Goal: Task Accomplishment & Management: Manage account settings

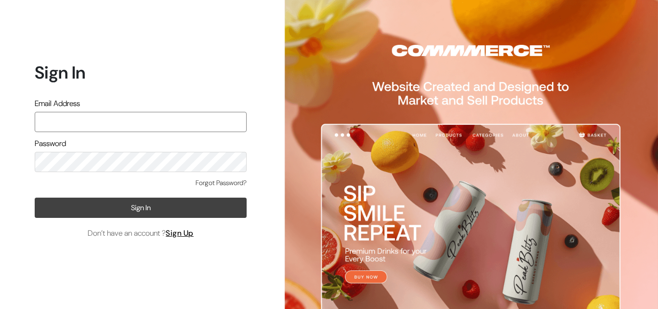
type input "annamsfoods@gmail.com"
click at [136, 205] on button "Sign In" at bounding box center [141, 207] width 212 height 20
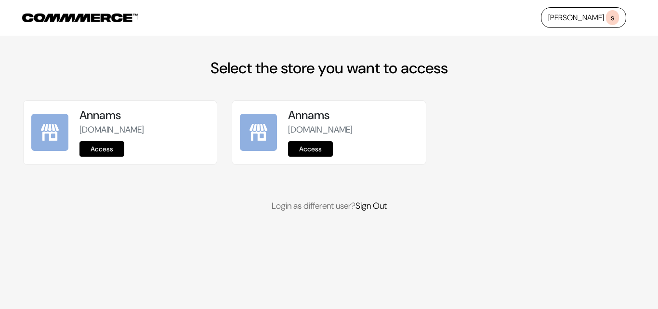
click at [105, 154] on link "Access" at bounding box center [101, 148] width 45 height 15
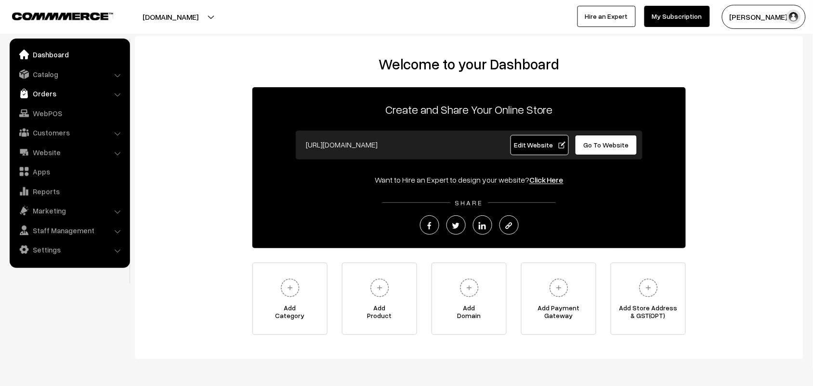
click at [51, 94] on link "Orders" at bounding box center [69, 93] width 115 height 17
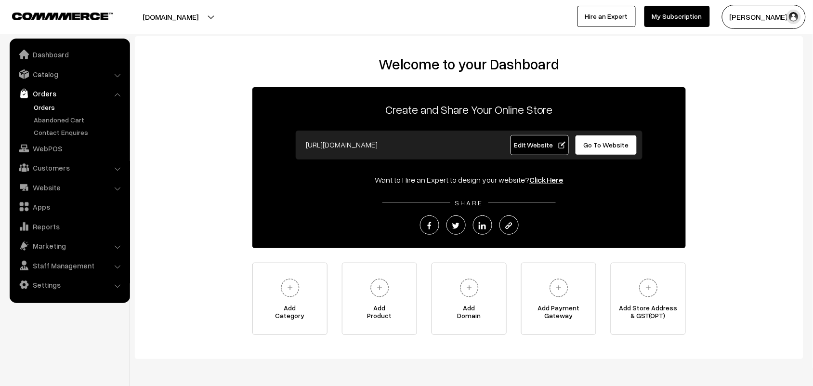
click at [50, 106] on link "Orders" at bounding box center [78, 107] width 95 height 10
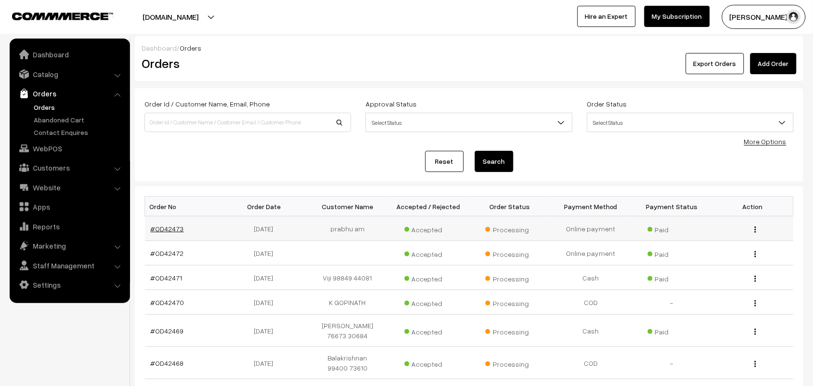
click at [159, 225] on link "#OD42473" at bounding box center [167, 228] width 33 height 8
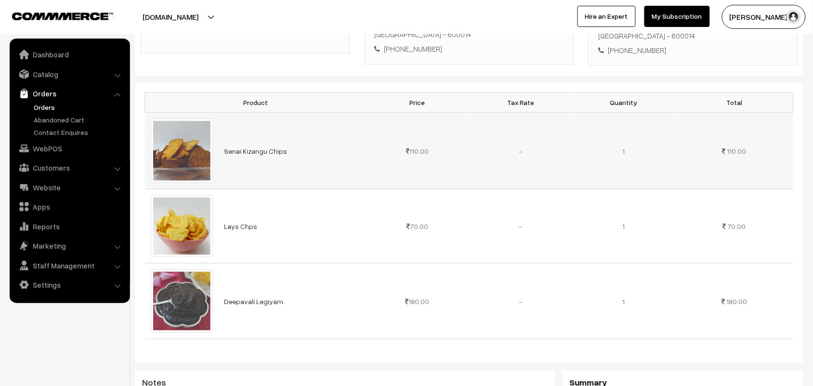
scroll to position [241, 0]
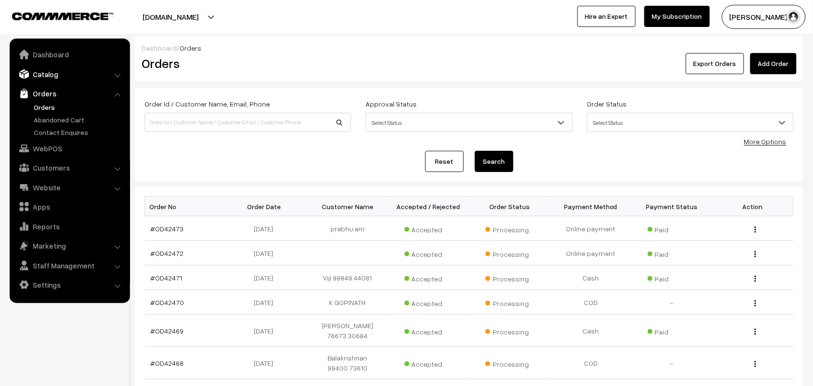
click at [48, 72] on link "Catalog" at bounding box center [69, 73] width 115 height 17
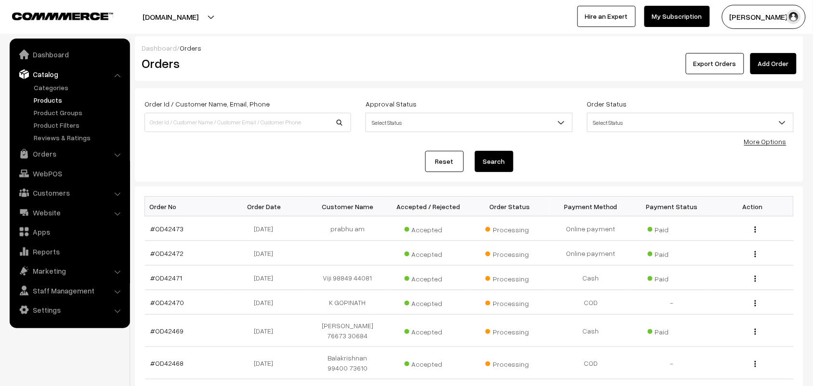
click at [52, 95] on link "Products" at bounding box center [78, 100] width 95 height 10
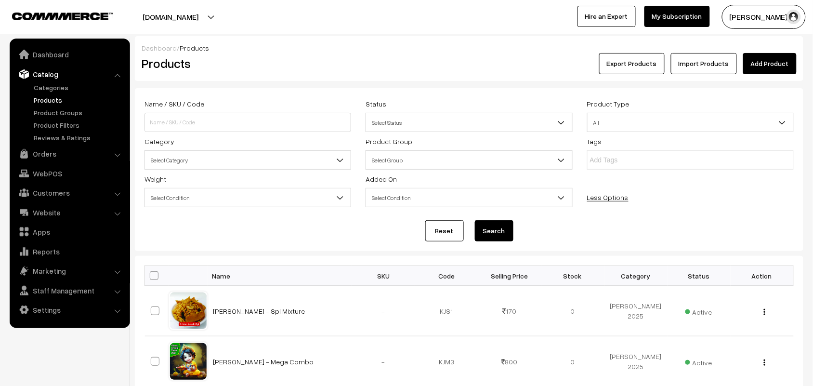
click at [202, 163] on span "Select Category" at bounding box center [248, 160] width 206 height 17
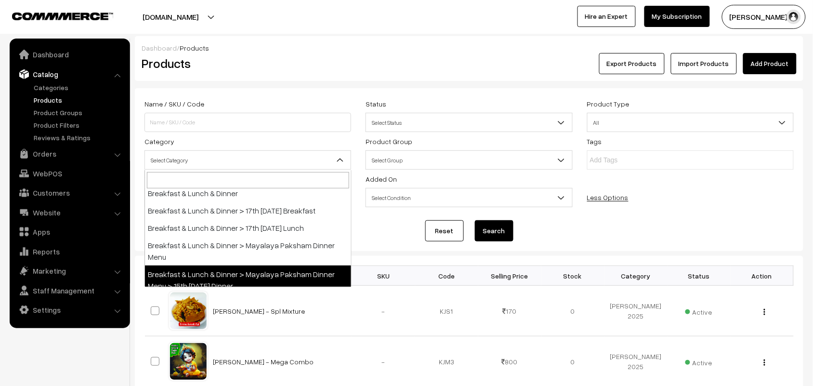
scroll to position [120, 0]
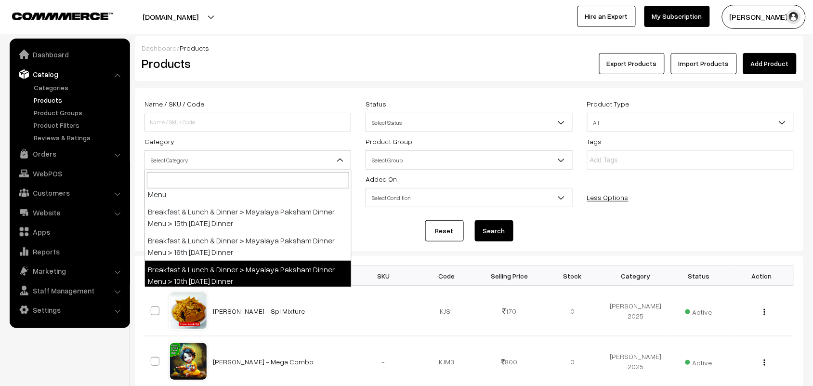
select select "103"
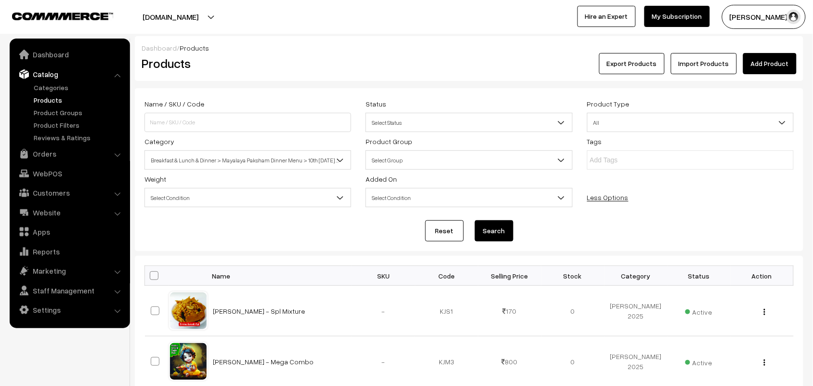
click at [489, 227] on button "Search" at bounding box center [494, 230] width 39 height 21
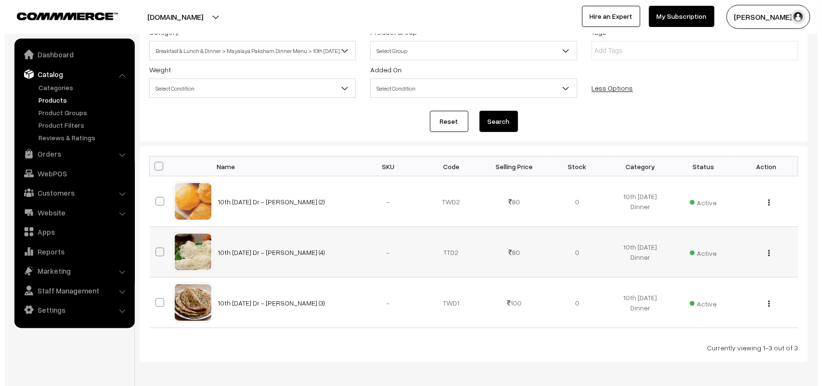
scroll to position [150, 0]
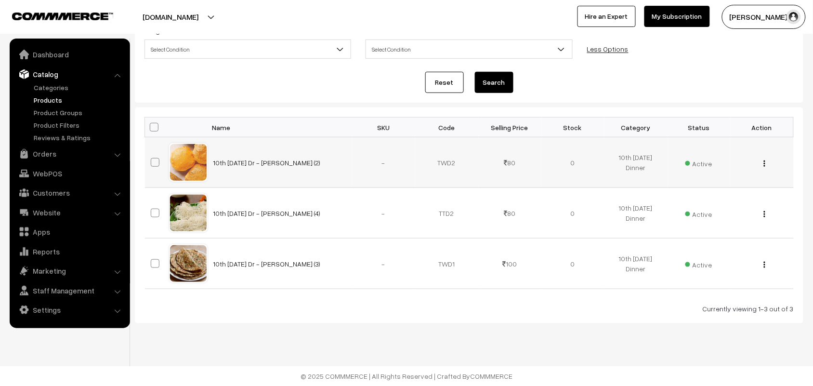
click at [704, 164] on span "Active" at bounding box center [698, 162] width 27 height 13
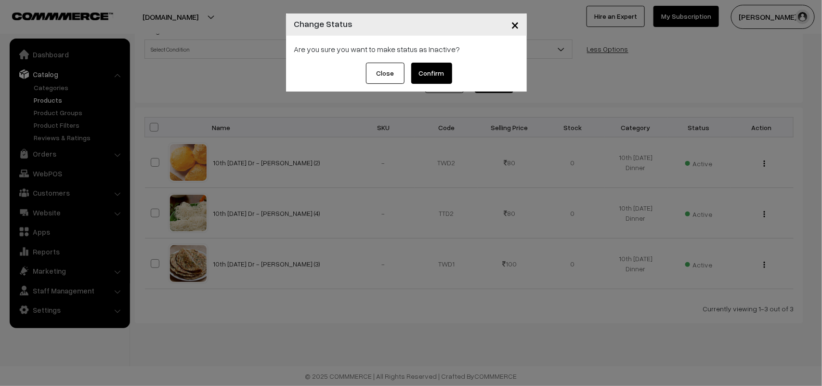
click at [424, 70] on button "Confirm" at bounding box center [431, 73] width 41 height 21
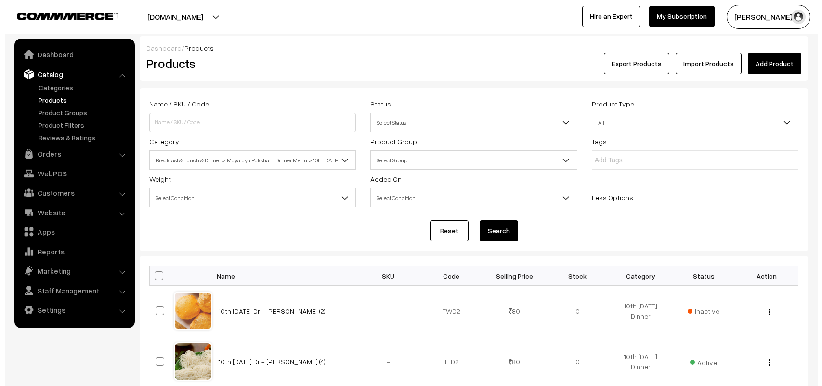
scroll to position [150, 0]
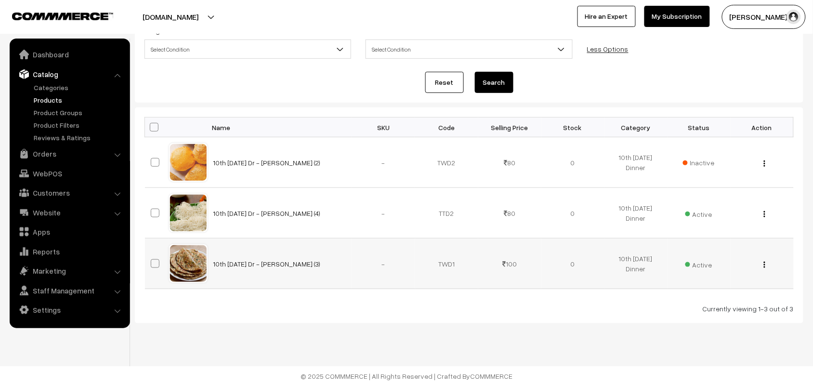
drag, startPoint x: 0, startPoint y: 0, endPoint x: 705, endPoint y: 265, distance: 752.7
click at [705, 265] on span "Active" at bounding box center [698, 263] width 27 height 13
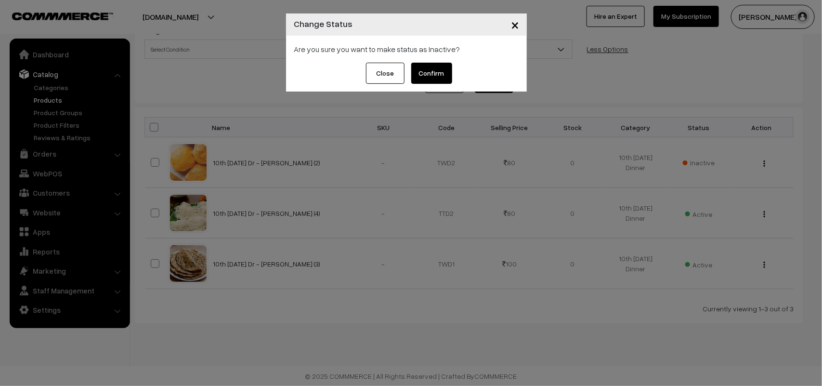
click at [435, 68] on button "Confirm" at bounding box center [431, 73] width 41 height 21
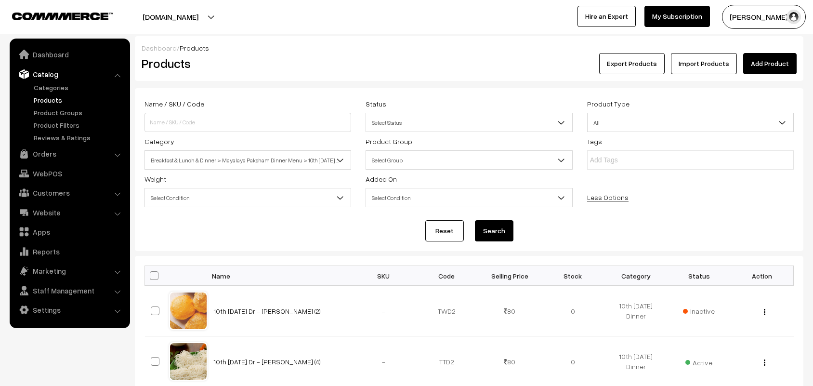
scroll to position [150, 0]
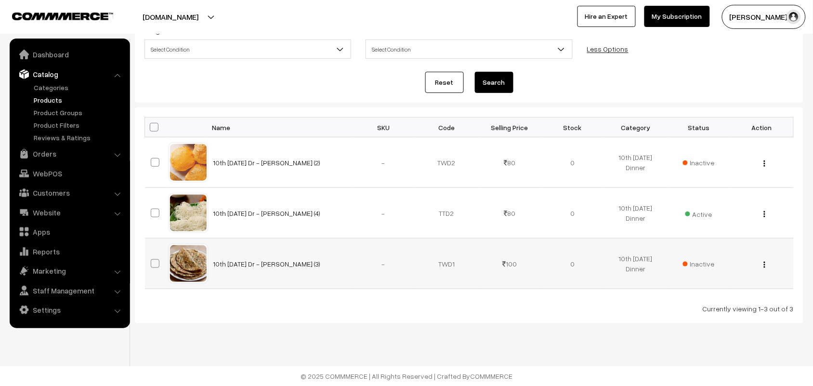
click at [763, 261] on button "button" at bounding box center [764, 265] width 2 height 8
click at [710, 292] on link "Edit" at bounding box center [722, 298] width 82 height 21
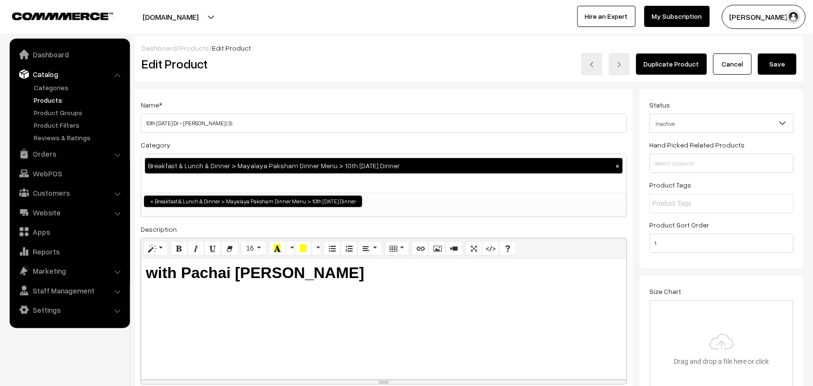
click at [309, 113] on div "Name * 10th Wednesday Dr - Methi Chapapthi (3)" at bounding box center [384, 116] width 486 height 34
drag, startPoint x: 212, startPoint y: 121, endPoint x: 198, endPoint y: 124, distance: 14.2
click at [198, 124] on input "10th Wednesday Dr - Methi Chapapthi (3)" at bounding box center [384, 123] width 486 height 19
drag, startPoint x: 155, startPoint y: 118, endPoint x: 132, endPoint y: 119, distance: 22.2
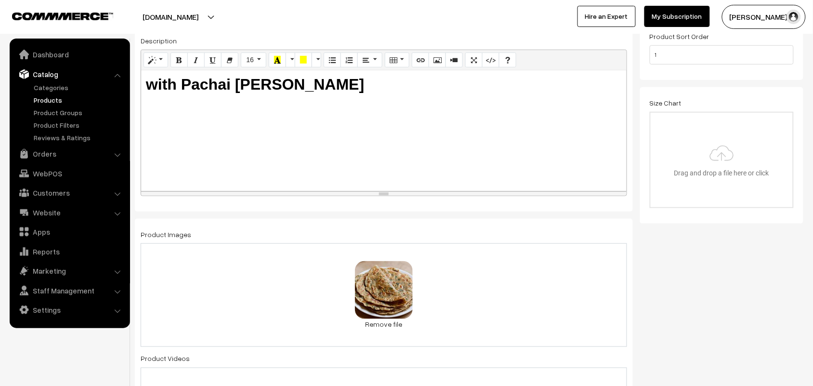
scroll to position [120, 0]
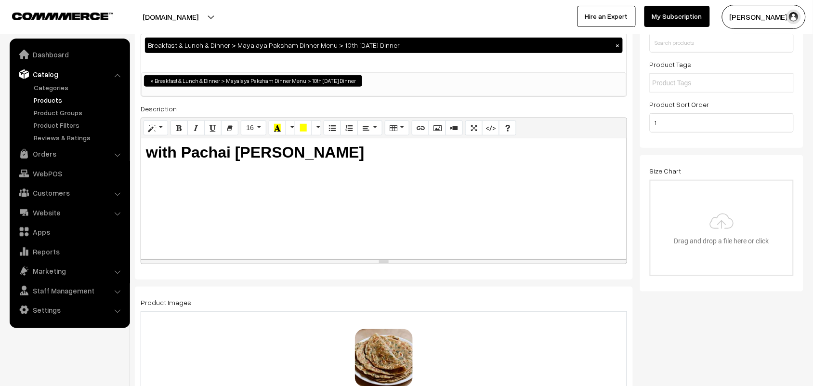
type input "17th [DATE] Dr - [PERSON_NAME] (3)"
drag, startPoint x: 182, startPoint y: 157, endPoint x: 431, endPoint y: 166, distance: 249.2
click at [431, 166] on div "with Pachai Payaru Kuruma" at bounding box center [383, 198] width 485 height 120
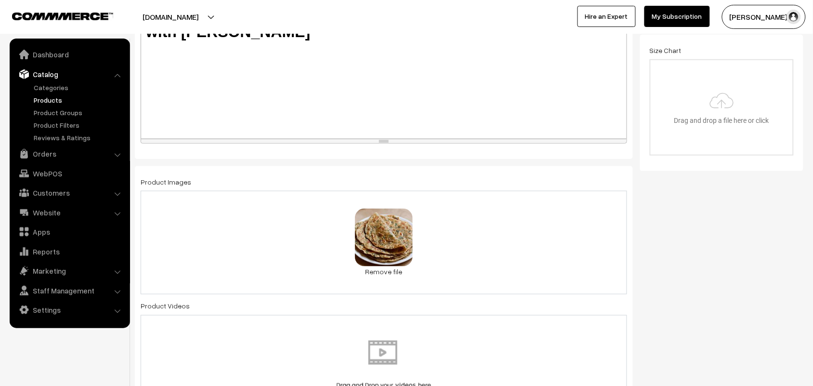
click at [399, 271] on link "Remove file" at bounding box center [384, 271] width 58 height 10
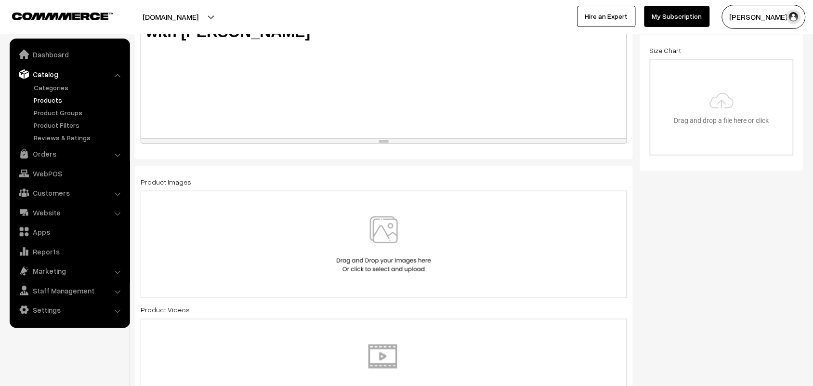
click at [406, 238] on img at bounding box center [383, 244] width 99 height 56
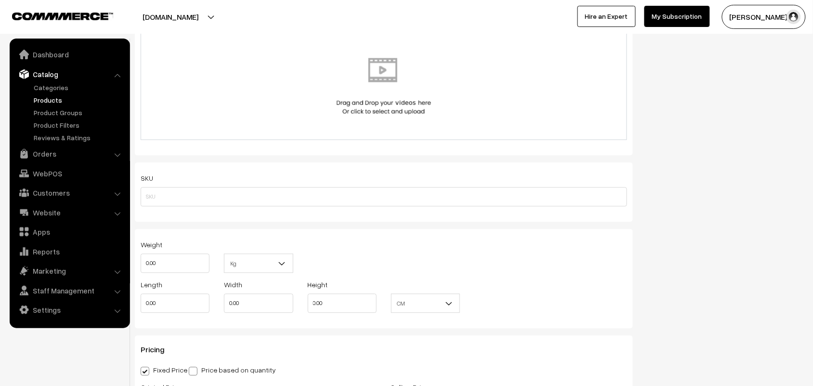
scroll to position [602, 0]
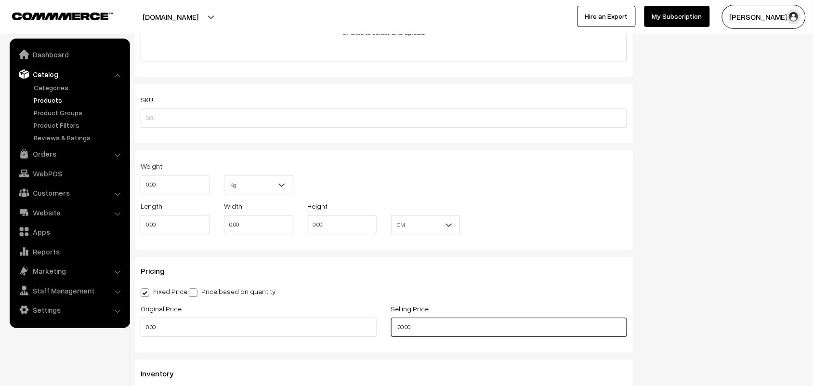
drag, startPoint x: 341, startPoint y: 340, endPoint x: 336, endPoint y: 340, distance: 5.3
click at [336, 340] on div "Original Price 0.00 Selling Price 100.00" at bounding box center [383, 322] width 501 height 40
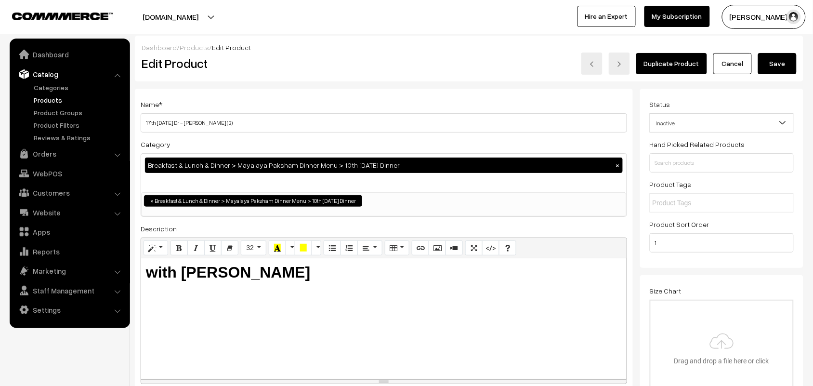
scroll to position [0, 0]
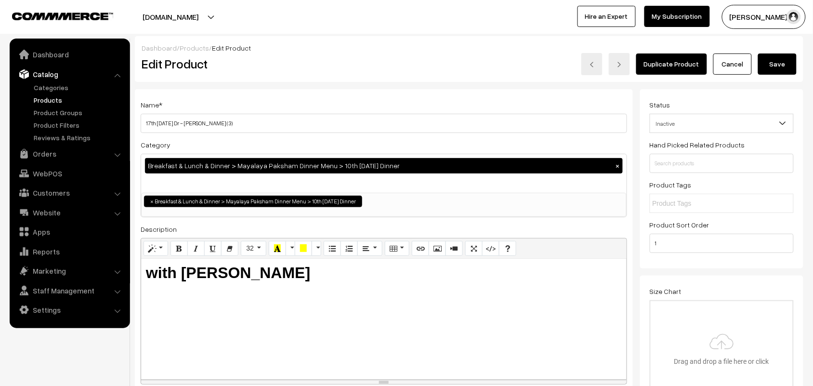
type input "80.00"
click at [772, 64] on button "Save" at bounding box center [777, 63] width 39 height 21
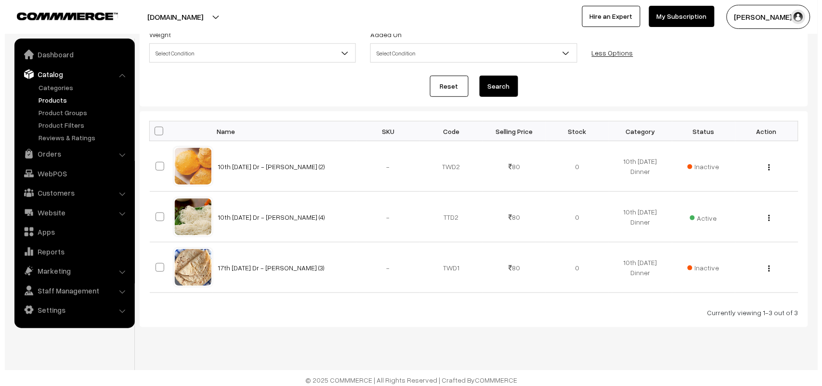
scroll to position [150, 0]
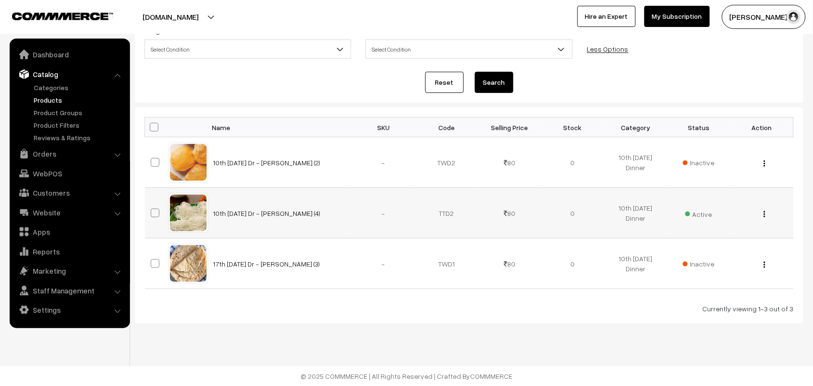
click at [766, 212] on div "View Edit Delete" at bounding box center [762, 213] width 52 height 10
click at [763, 214] on button "button" at bounding box center [764, 214] width 2 height 8
click at [627, 307] on div "Currently viewing 1-3 out of 3" at bounding box center [468, 308] width 649 height 10
click at [707, 262] on span "Inactive" at bounding box center [699, 264] width 32 height 10
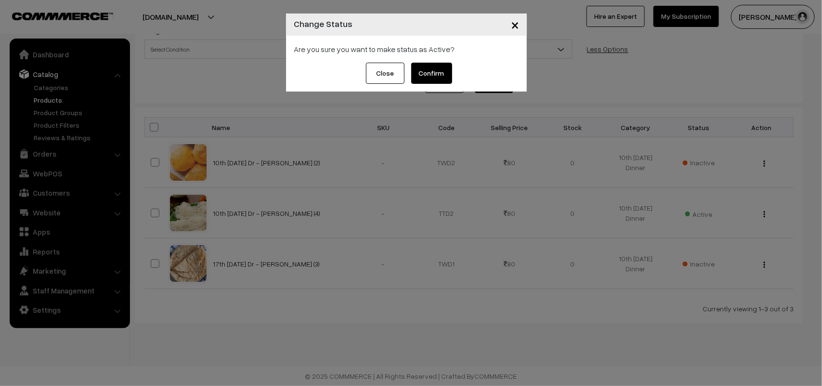
click at [425, 76] on button "Confirm" at bounding box center [431, 73] width 41 height 21
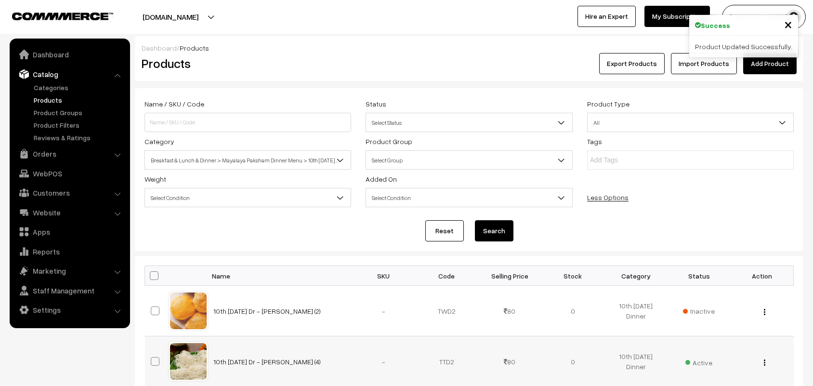
scroll to position [150, 0]
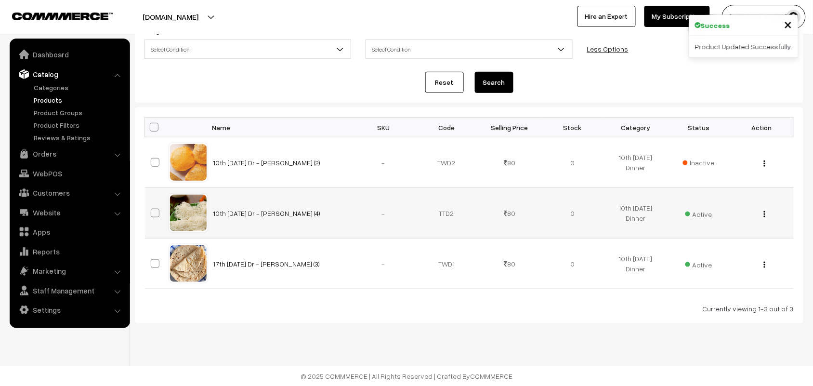
click at [764, 212] on img "button" at bounding box center [764, 214] width 1 height 6
click at [698, 251] on link "Edit" at bounding box center [722, 248] width 82 height 21
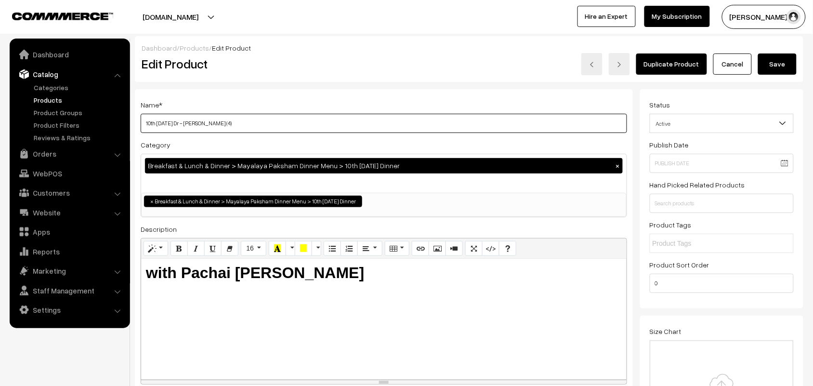
drag, startPoint x: 156, startPoint y: 122, endPoint x: 136, endPoint y: 122, distance: 19.7
click at [136, 122] on div "Name * 10th Tuesday Dr - Idiyappam (4) Category Breakfast & Lunch & Dinner > Ma…" at bounding box center [384, 244] width 498 height 311
drag, startPoint x: 177, startPoint y: 121, endPoint x: 157, endPoint y: 128, distance: 20.9
click at [157, 128] on input "17th Tuesday Dr - Idiyappam (4)" at bounding box center [384, 123] width 486 height 19
type input "17th Wednesday Dr - Idiyappam (4)"
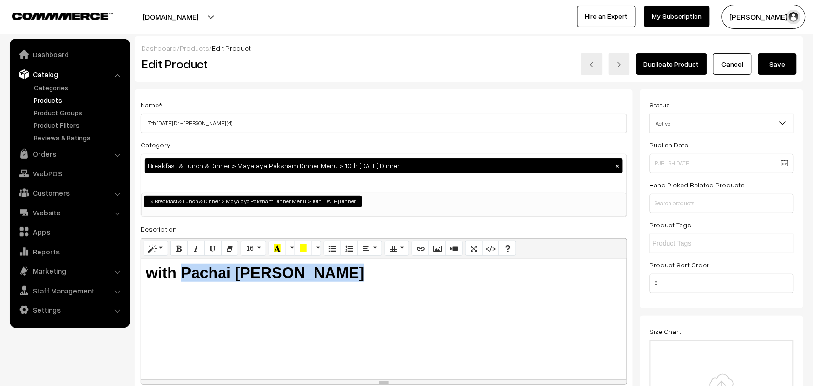
drag, startPoint x: 181, startPoint y: 271, endPoint x: 427, endPoint y: 278, distance: 246.7
click at [427, 279] on h2 "with Pachai Payaru Kuruma" at bounding box center [384, 272] width 476 height 18
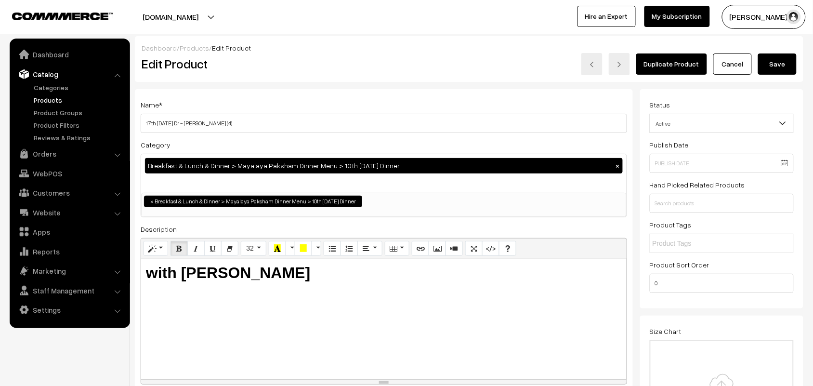
click at [768, 54] on button "Save" at bounding box center [777, 63] width 39 height 21
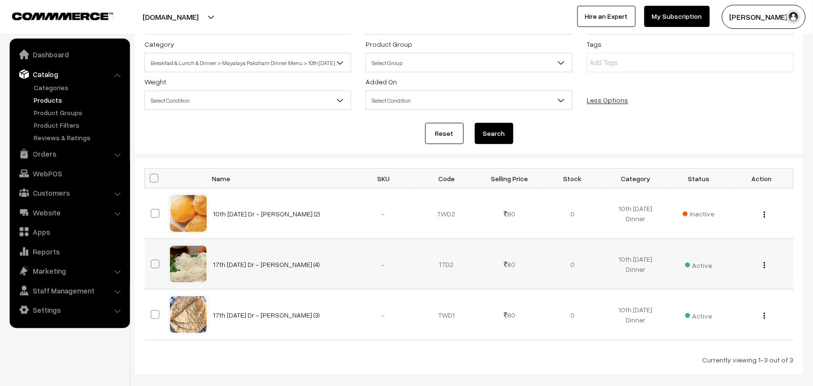
scroll to position [30, 0]
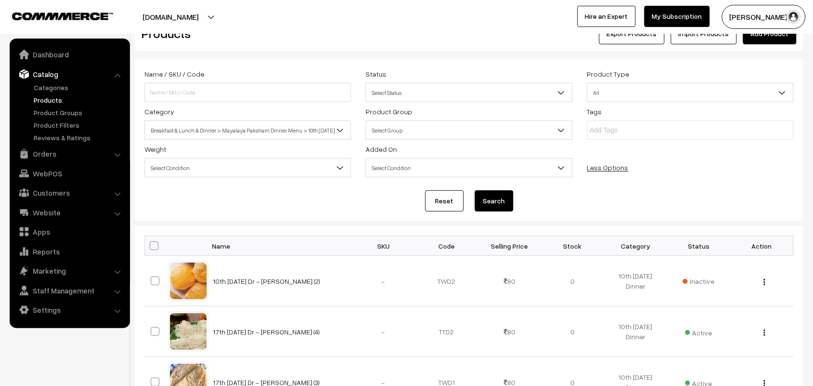
click at [775, 39] on link "Add Product" at bounding box center [769, 33] width 53 height 21
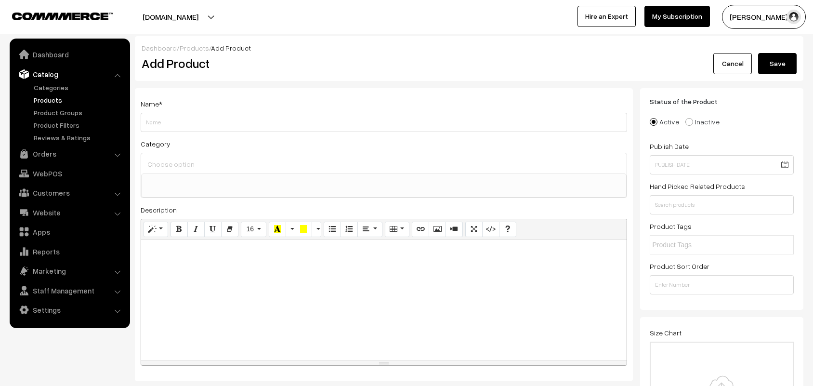
select select
type input "17th Wedanesday - Adai with Aviyal (1)"
click at [157, 176] on ul at bounding box center [384, 180] width 484 height 12
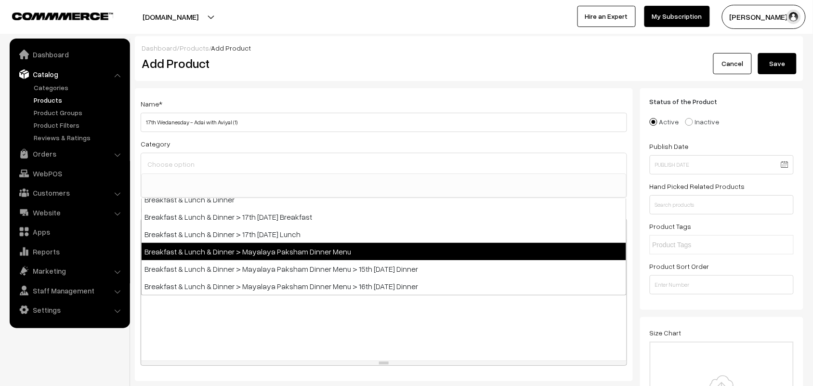
scroll to position [60, 0]
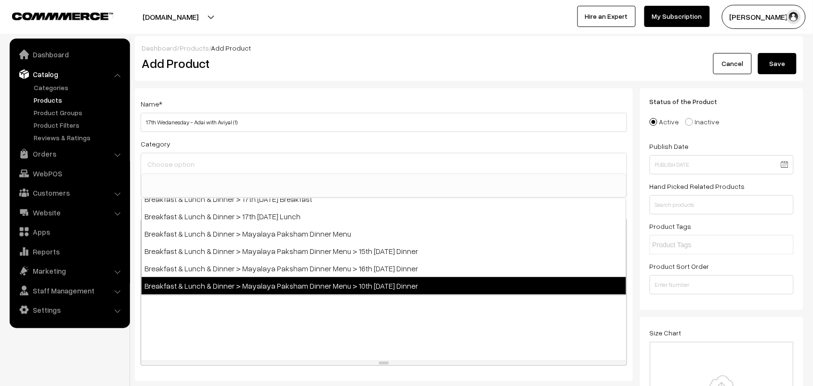
select select "103"
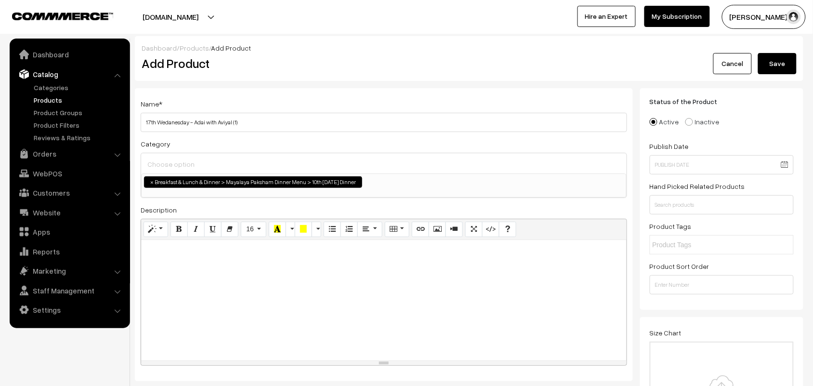
scroll to position [41, 0]
click at [362, 58] on h2 "Add Product" at bounding box center [386, 63] width 488 height 15
click at [227, 335] on div at bounding box center [383, 300] width 485 height 120
click at [181, 230] on icon "Bold (CTRL+B)" at bounding box center [179, 229] width 7 height 8
click at [153, 230] on icon "Style" at bounding box center [152, 229] width 7 height 8
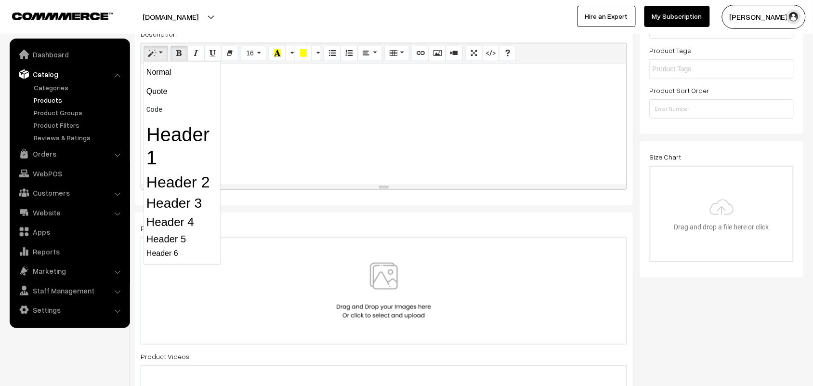
scroll to position [181, 0]
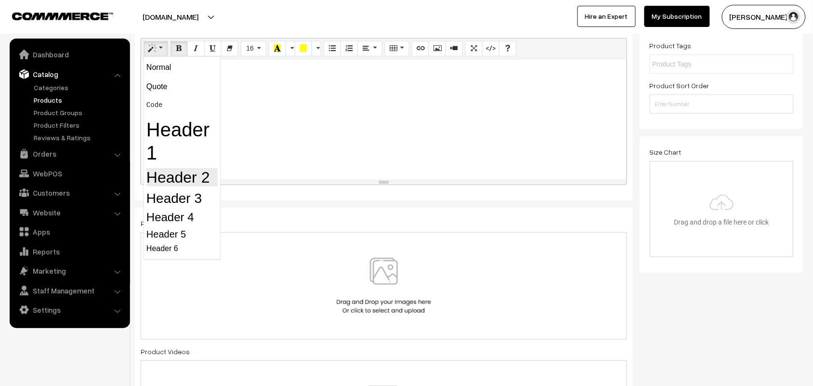
click at [211, 176] on h2 "Header 2" at bounding box center [181, 177] width 71 height 18
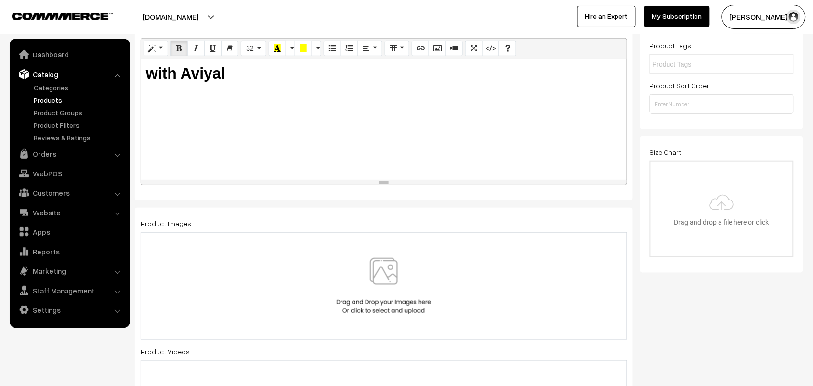
click at [386, 262] on img at bounding box center [383, 286] width 99 height 56
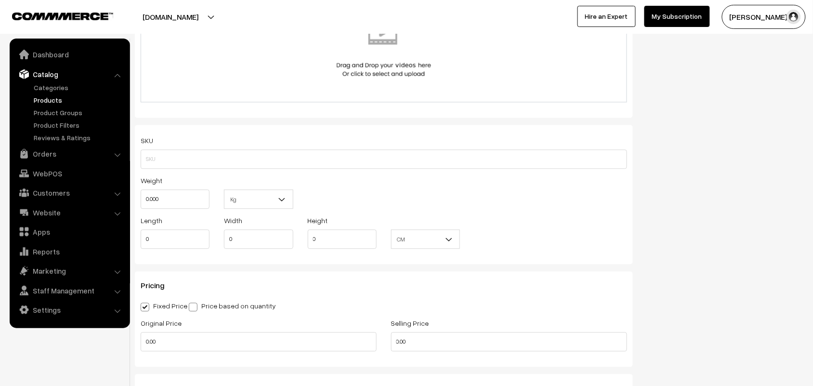
scroll to position [602, 0]
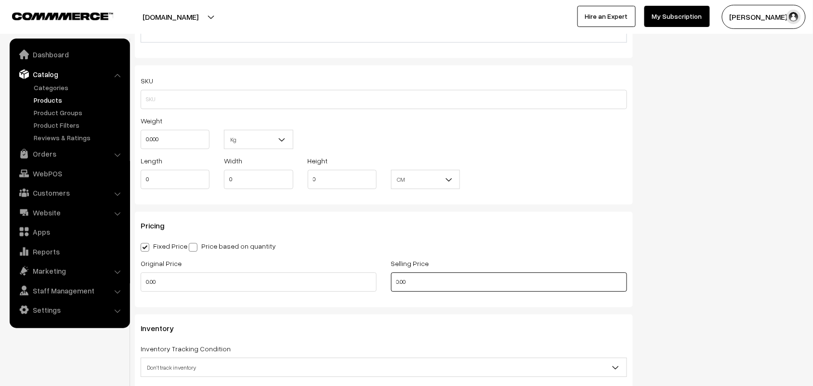
drag, startPoint x: 301, startPoint y: 275, endPoint x: 245, endPoint y: 256, distance: 59.7
click at [244, 267] on div "Original Price 0.00 Selling Price 0.00" at bounding box center [383, 277] width 501 height 40
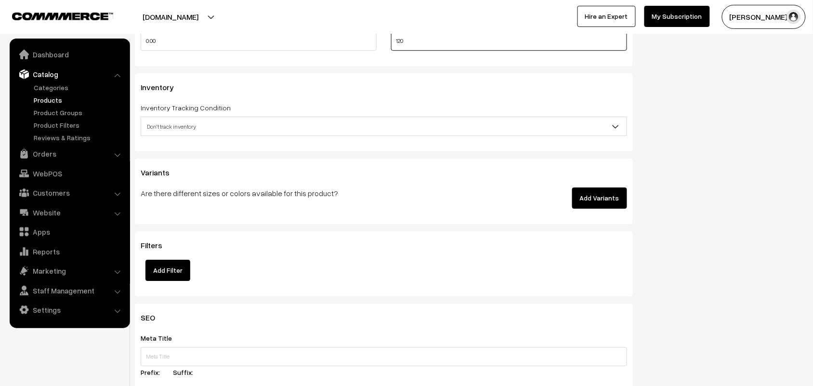
type input "120"
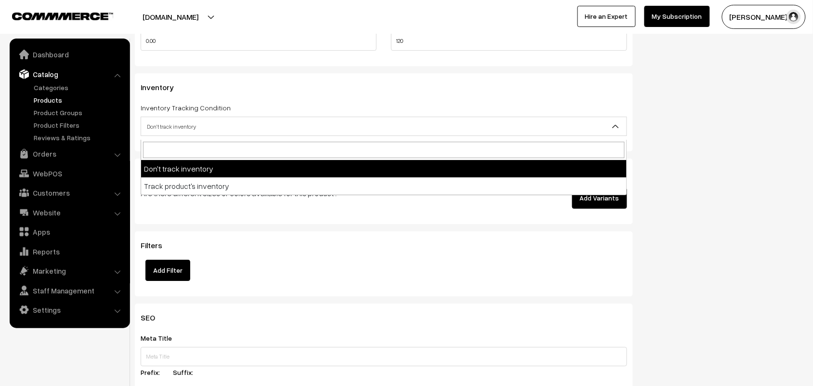
click at [203, 135] on span "Don't track inventory" at bounding box center [383, 126] width 485 height 17
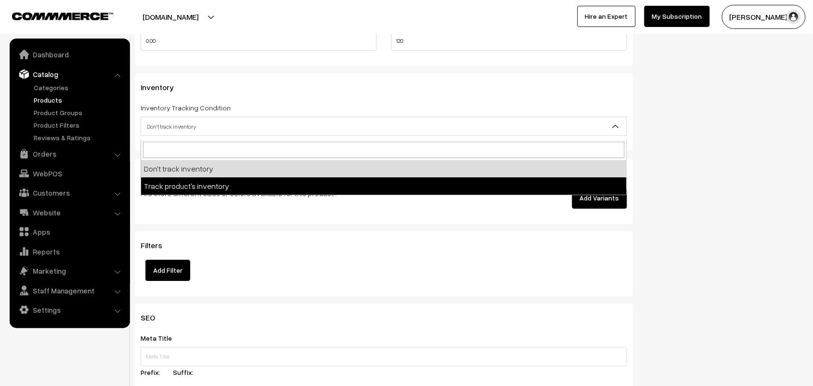
select select "2"
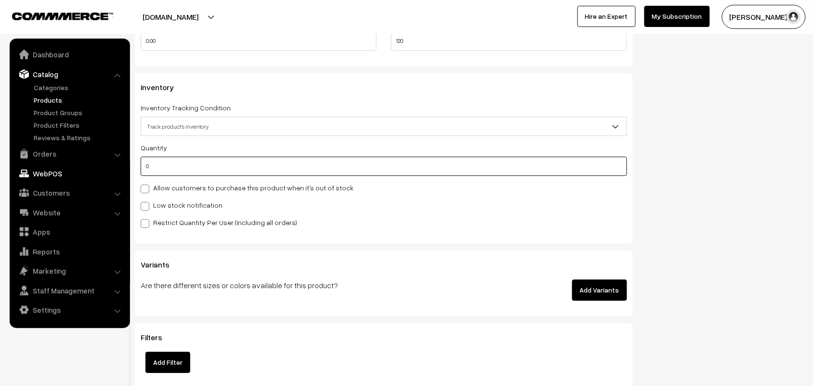
drag, startPoint x: 201, startPoint y: 176, endPoint x: 39, endPoint y: 173, distance: 162.8
type input "1"
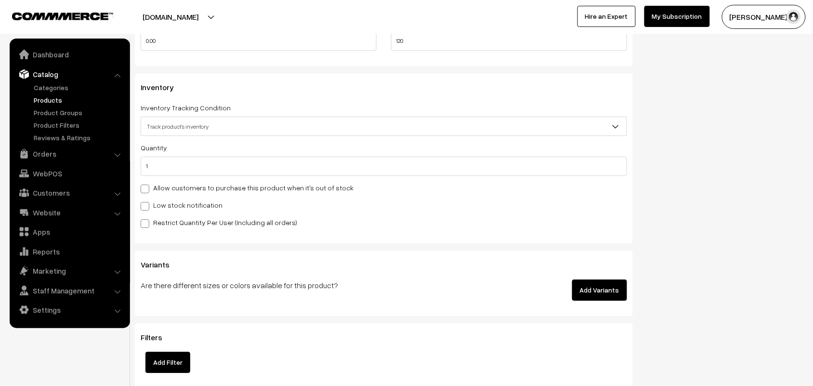
click at [164, 191] on label "Allow customers to purchase this product when it's out of stock" at bounding box center [247, 188] width 213 height 10
click at [147, 190] on input "Allow customers to purchase this product when it's out of stock" at bounding box center [144, 187] width 6 height 6
checkbox input "true"
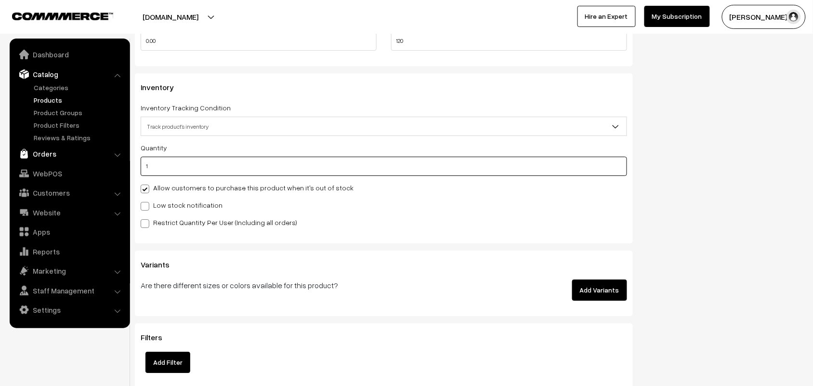
drag, startPoint x: 49, startPoint y: 162, endPoint x: 43, endPoint y: 162, distance: 5.3
type input "50"
click at [157, 189] on label "Allow customers to purchase this product when it's out of stock" at bounding box center [247, 188] width 213 height 10
click at [147, 189] on input "Allow customers to purchase this product when it's out of stock" at bounding box center [144, 187] width 6 height 6
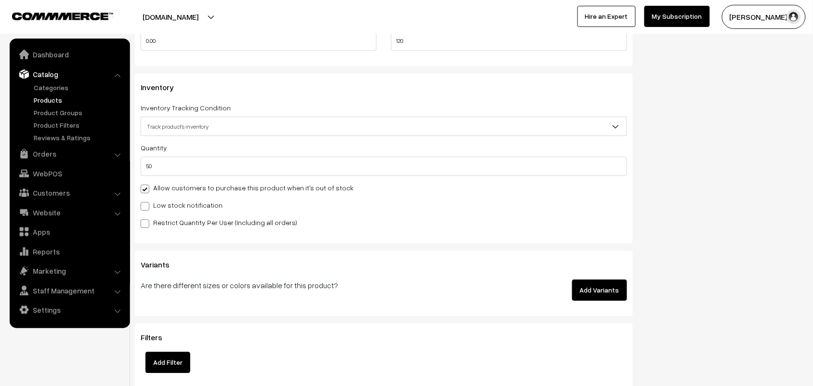
checkbox input "false"
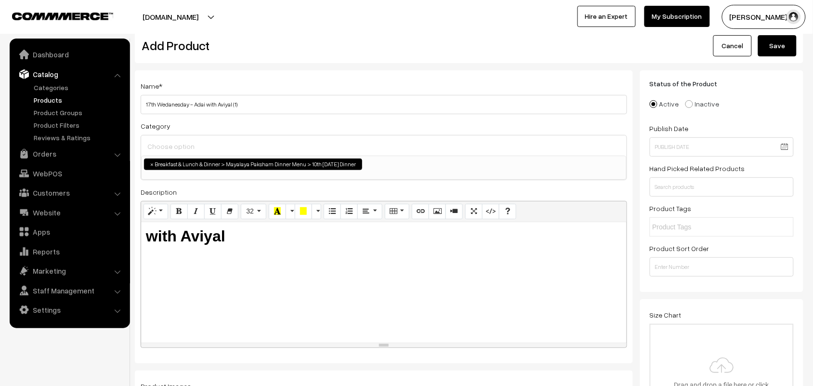
scroll to position [0, 0]
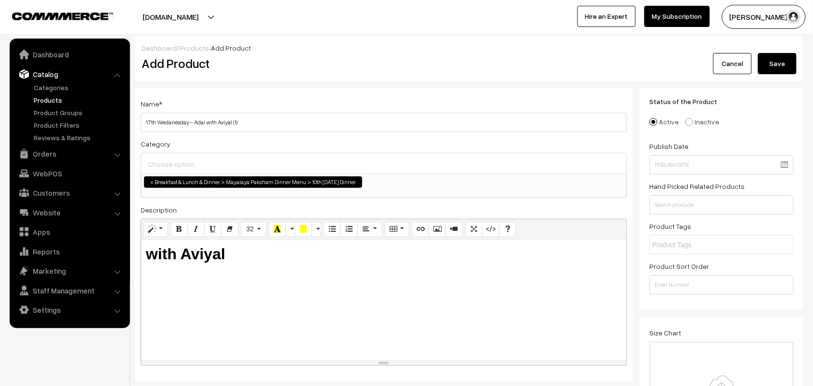
click at [773, 63] on button "Save" at bounding box center [777, 63] width 39 height 21
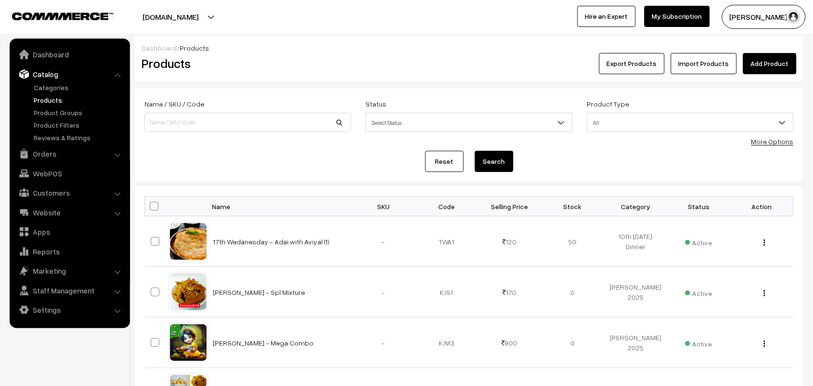
click at [770, 138] on link "More Options" at bounding box center [772, 141] width 42 height 8
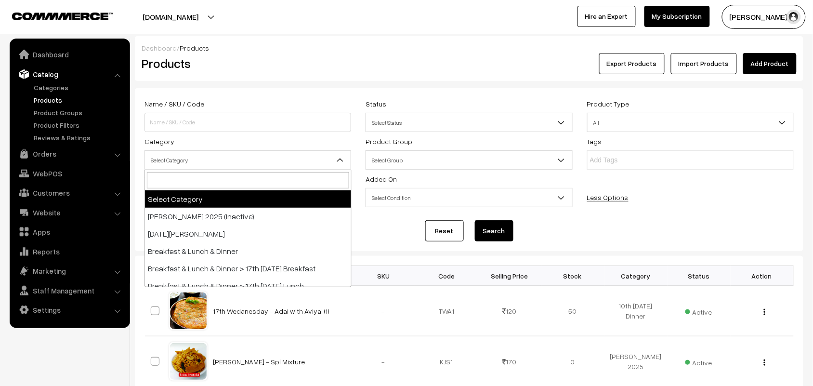
click at [191, 156] on span "Select Category" at bounding box center [248, 160] width 206 height 17
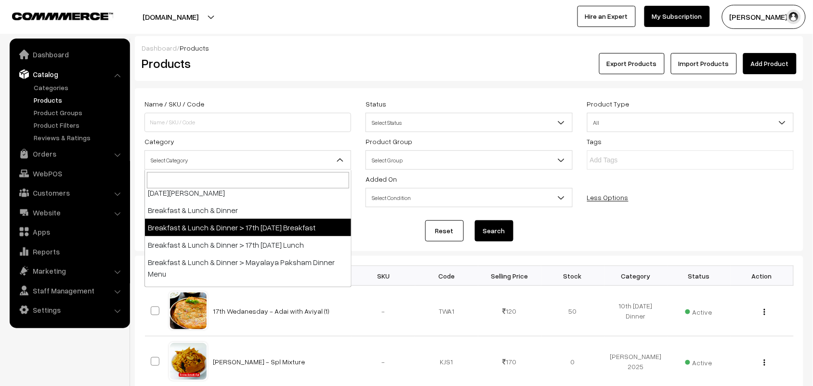
scroll to position [60, 0]
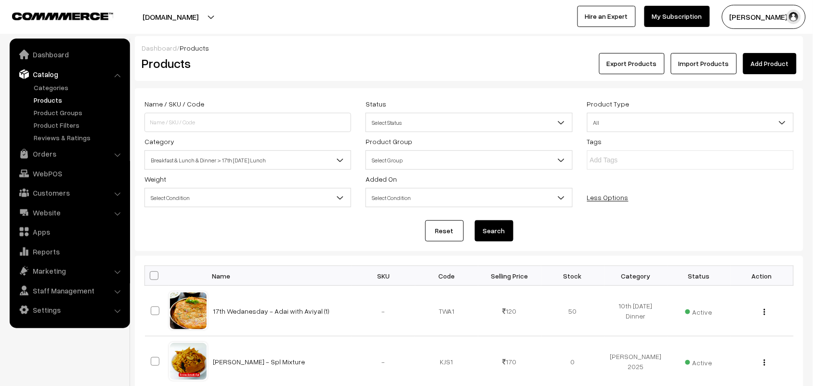
click at [241, 164] on span "Breakfast & Lunch & Dinner > 17th [DATE] Lunch" at bounding box center [248, 160] width 206 height 17
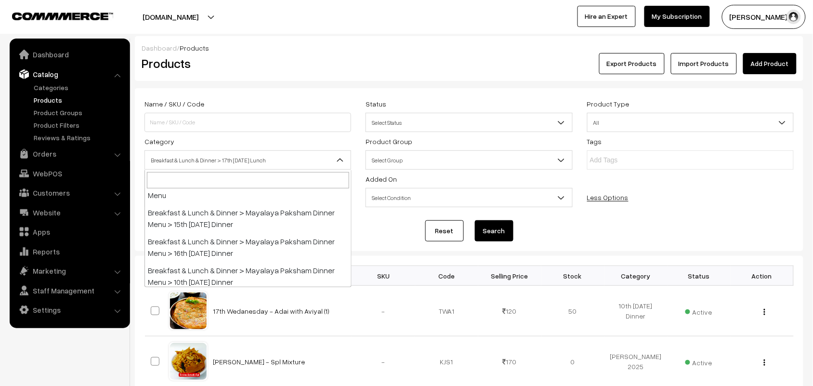
scroll to position [181, 0]
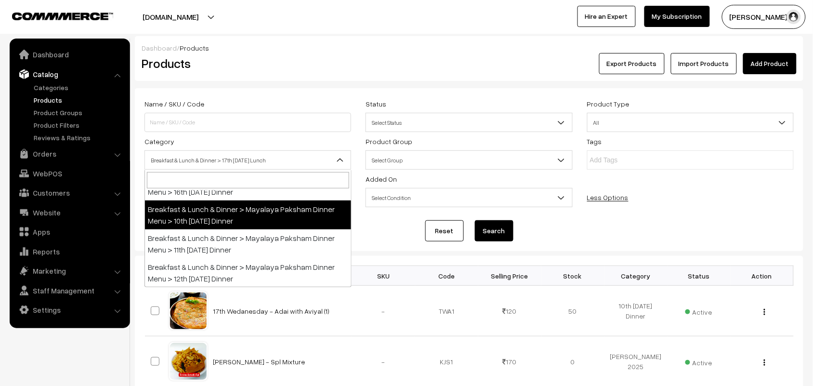
select select "103"
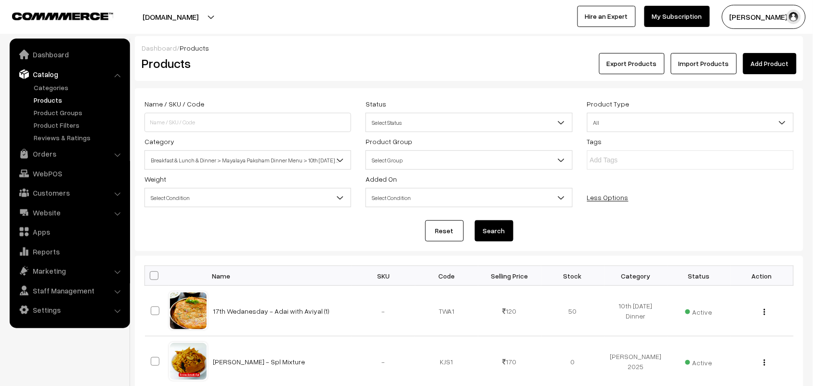
click at [477, 225] on button "Search" at bounding box center [494, 230] width 39 height 21
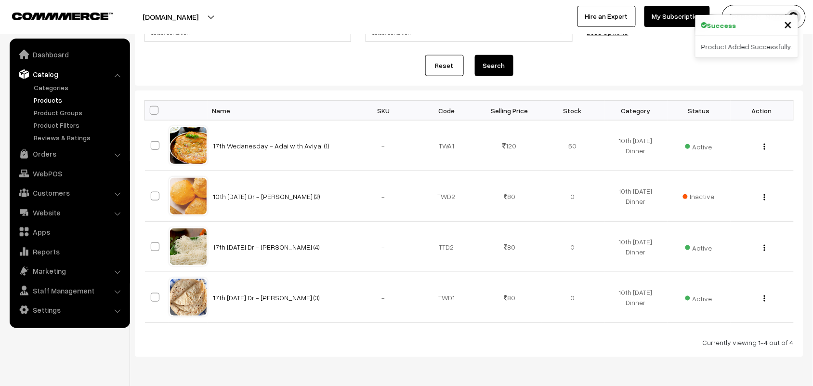
scroll to position [201, 0]
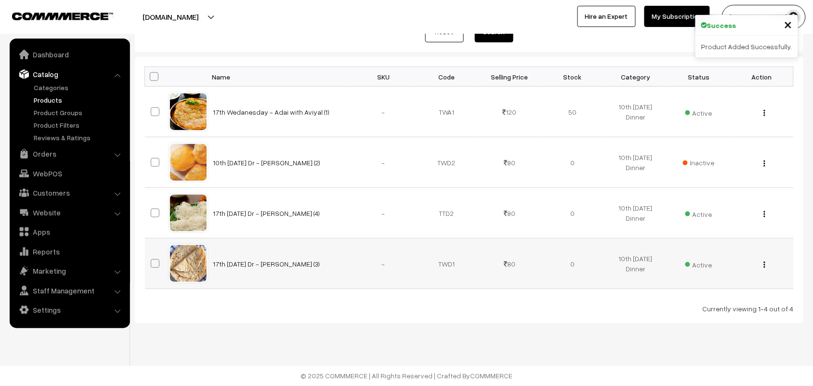
click at [763, 261] on button "button" at bounding box center [764, 265] width 2 height 8
click at [719, 292] on link "Edit" at bounding box center [722, 298] width 82 height 21
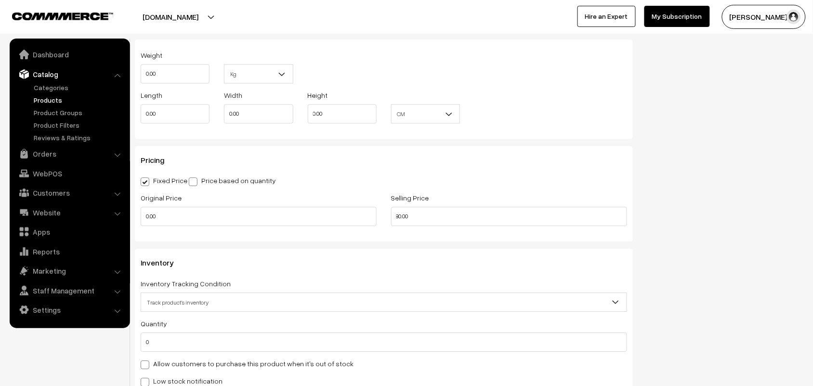
scroll to position [722, 0]
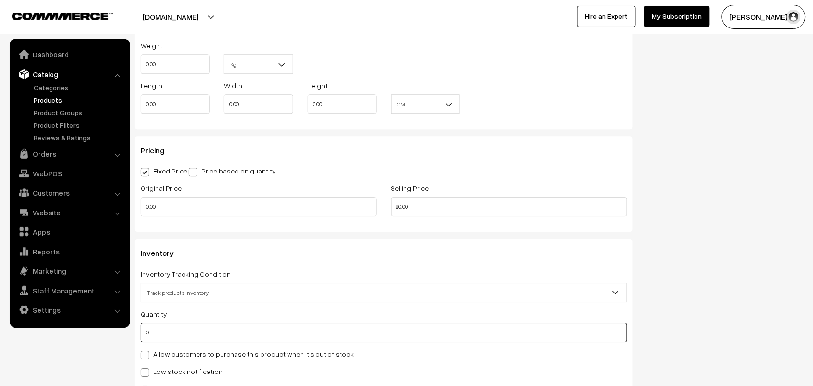
drag, startPoint x: 160, startPoint y: 330, endPoint x: 110, endPoint y: 325, distance: 50.8
click at [110, 325] on body "Thank you for showing interest. Our team will call you shortly. Close [DOMAIN_N…" at bounding box center [406, 144] width 813 height 1733
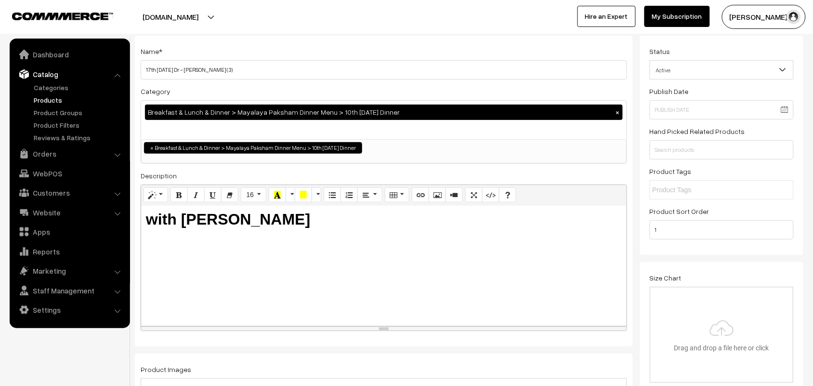
scroll to position [0, 0]
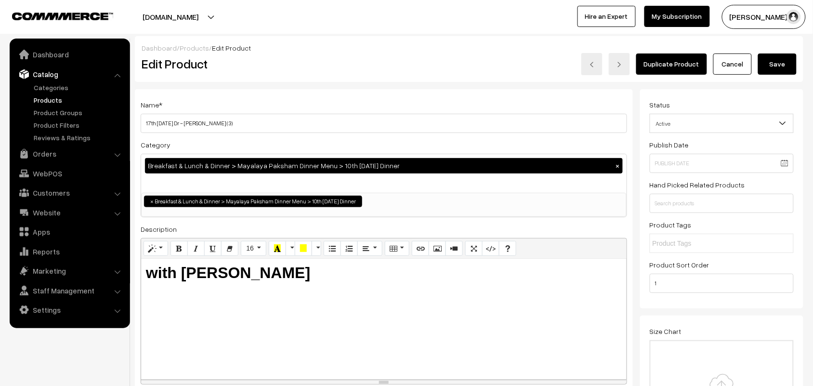
type input "50"
click at [783, 61] on button "Save" at bounding box center [777, 63] width 39 height 21
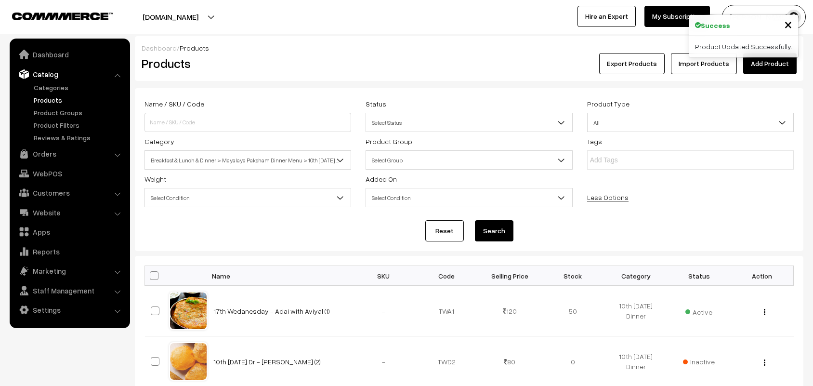
scroll to position [201, 0]
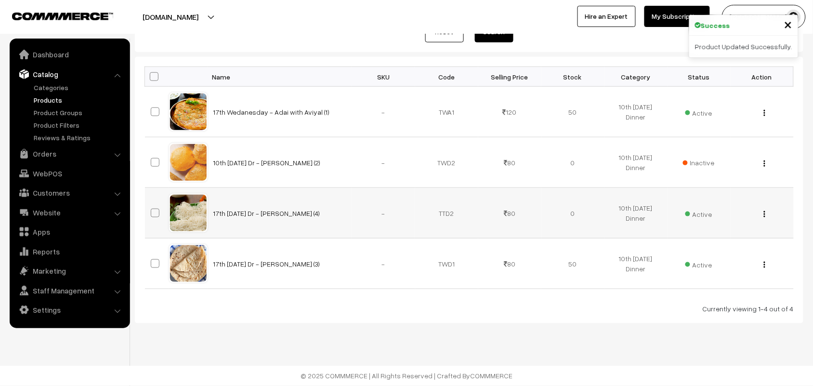
click at [764, 213] on img "button" at bounding box center [764, 214] width 1 height 6
click at [696, 254] on link "Edit" at bounding box center [722, 248] width 82 height 21
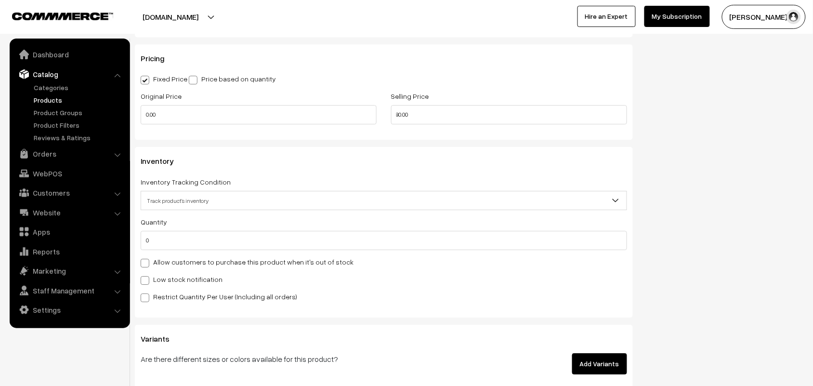
scroll to position [843, 0]
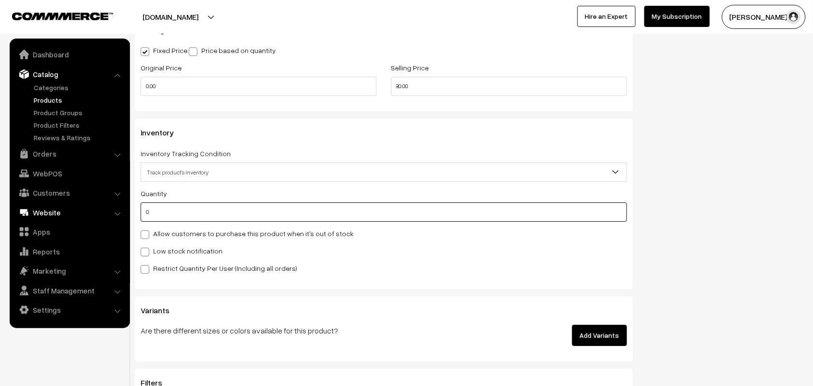
drag, startPoint x: 138, startPoint y: 218, endPoint x: 114, endPoint y: 220, distance: 23.7
click at [114, 220] on body "Thank you for showing interest. Our team will call you shortly. Close [DOMAIN_N…" at bounding box center [406, 23] width 813 height 1733
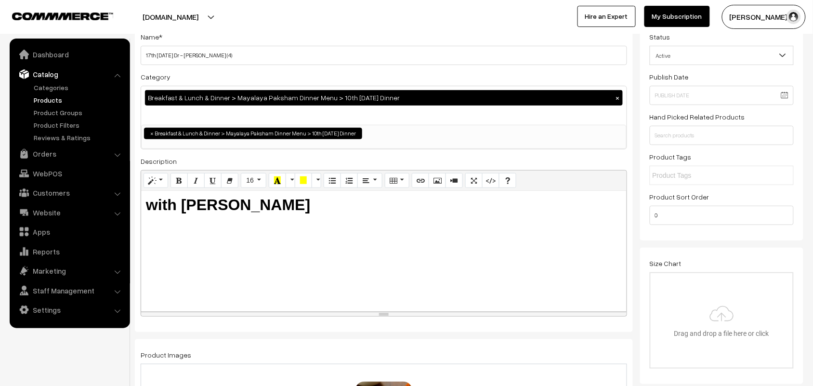
scroll to position [0, 0]
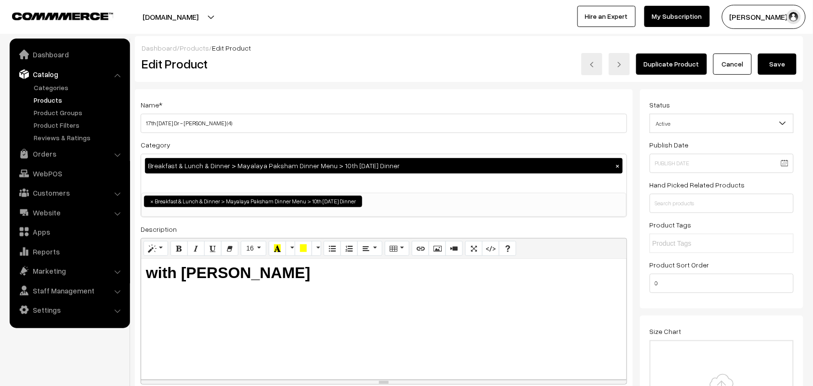
type input "50"
click at [781, 59] on button "Save" at bounding box center [777, 63] width 39 height 21
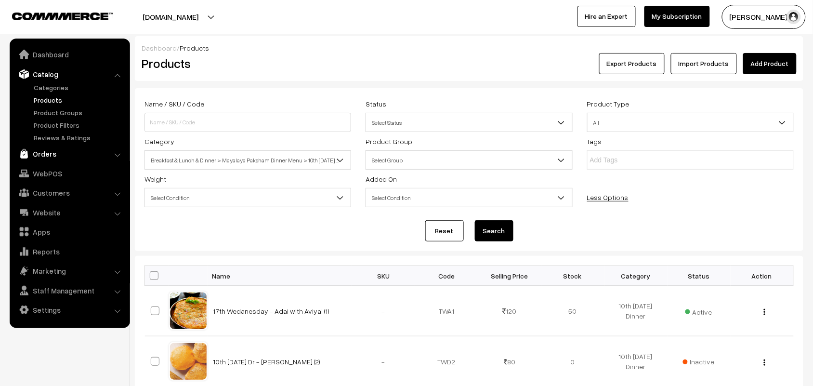
click at [42, 154] on link "Orders" at bounding box center [69, 153] width 115 height 17
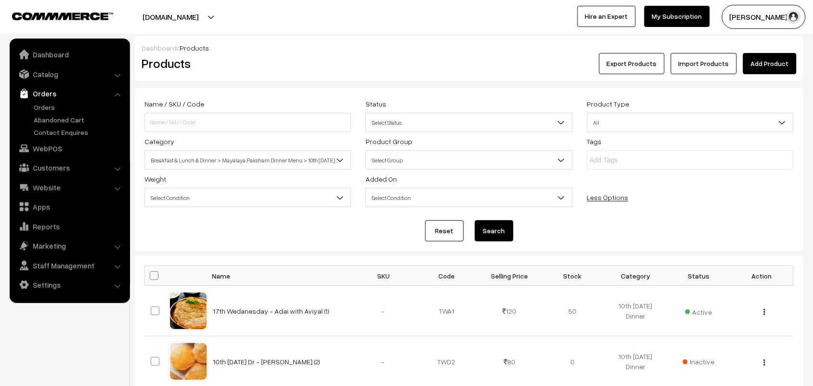
click at [52, 112] on ul "Orders" at bounding box center [70, 119] width 116 height 35
click at [54, 103] on link "Orders" at bounding box center [78, 107] width 95 height 10
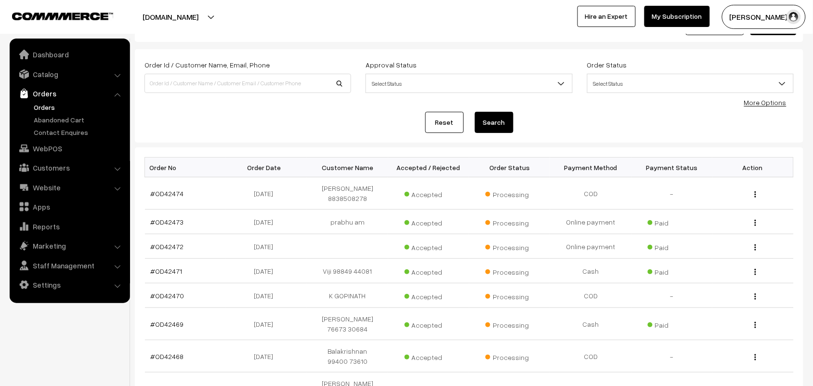
scroll to position [60, 0]
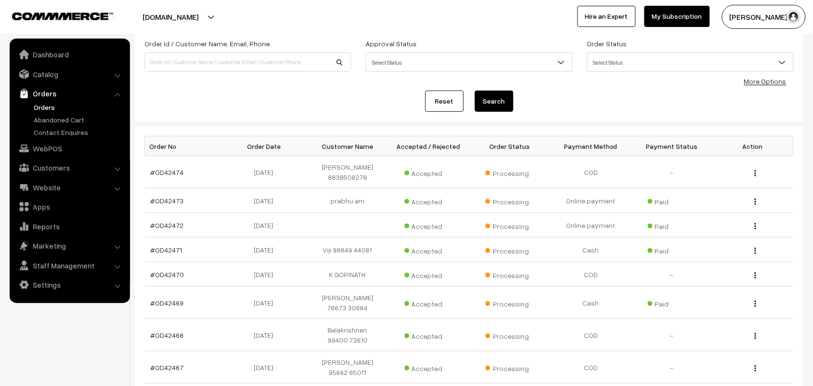
click at [48, 104] on link "Orders" at bounding box center [78, 107] width 95 height 10
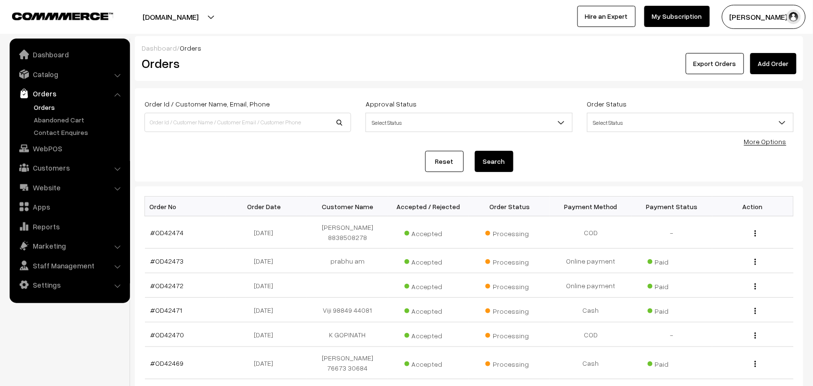
click at [54, 105] on link "Orders" at bounding box center [78, 107] width 95 height 10
click at [40, 104] on link "Orders" at bounding box center [78, 107] width 95 height 10
click at [42, 110] on link "Orders" at bounding box center [78, 107] width 95 height 10
click at [42, 106] on link "Orders" at bounding box center [78, 107] width 95 height 10
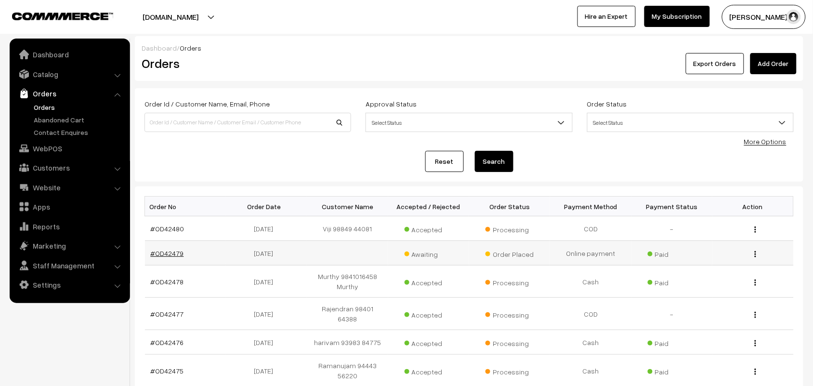
click at [177, 251] on link "#OD42479" at bounding box center [167, 253] width 33 height 8
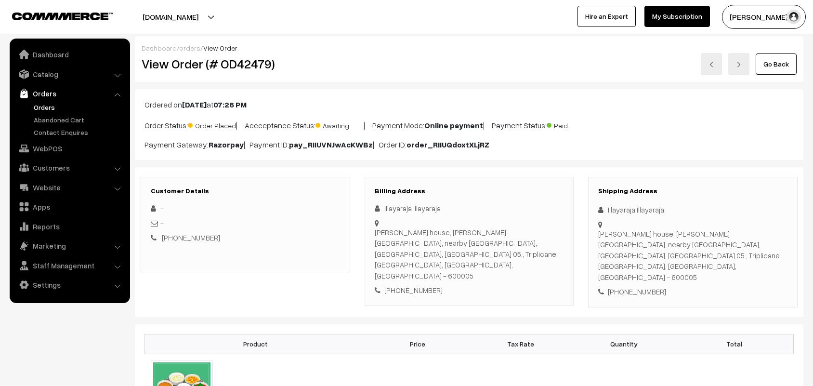
scroll to position [181, 0]
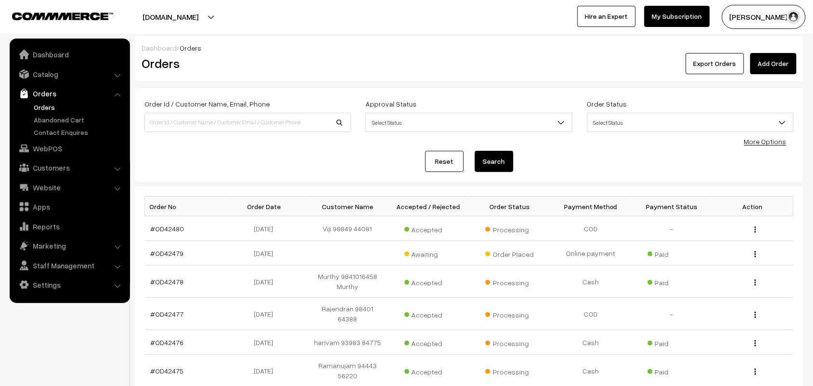
click at [41, 107] on link "Orders" at bounding box center [78, 107] width 95 height 10
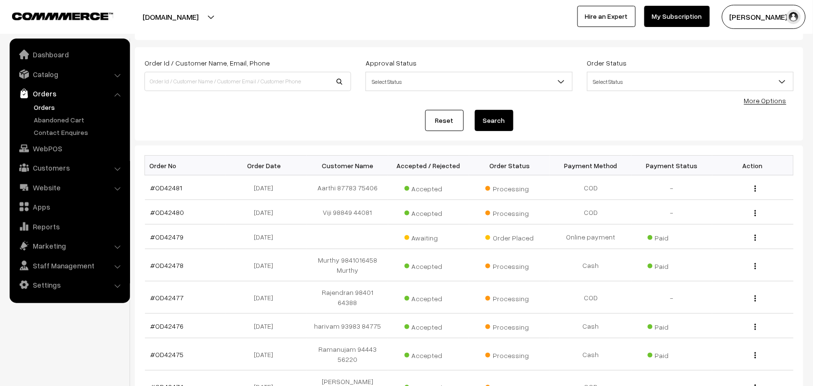
scroll to position [60, 0]
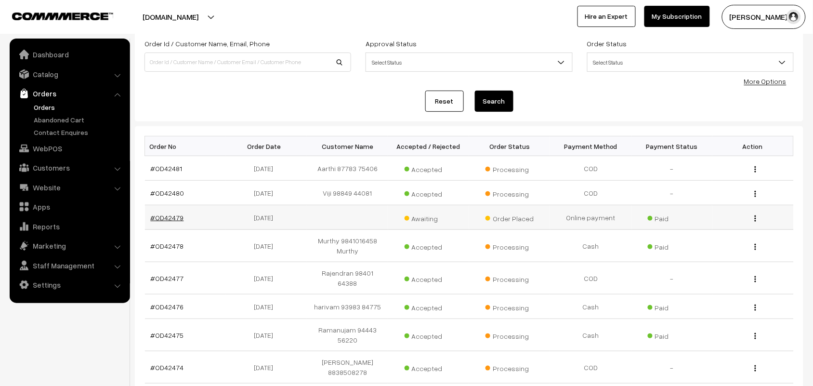
click at [167, 215] on link "#OD42479" at bounding box center [167, 217] width 33 height 8
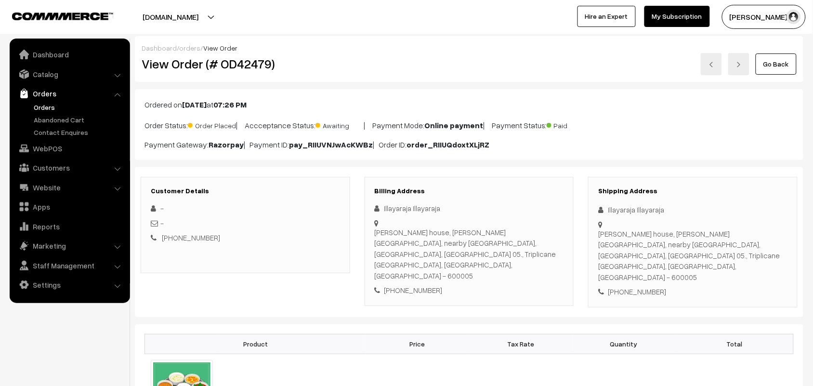
scroll to position [181, 0]
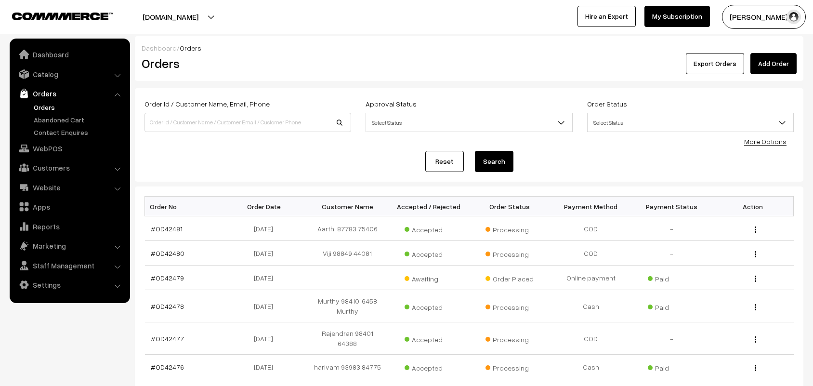
scroll to position [61, 0]
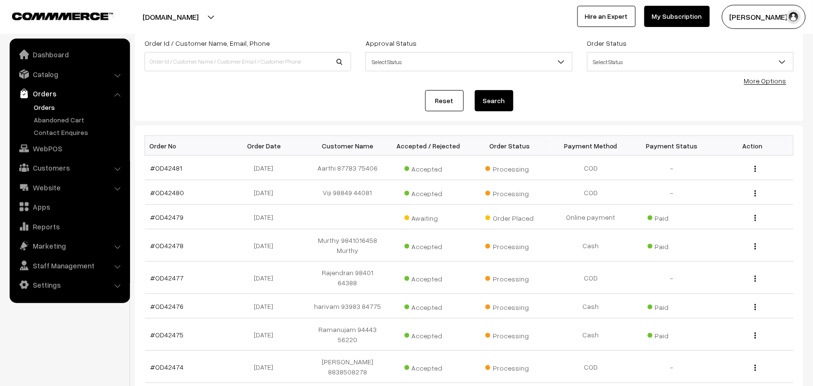
click at [53, 103] on link "Orders" at bounding box center [78, 107] width 95 height 10
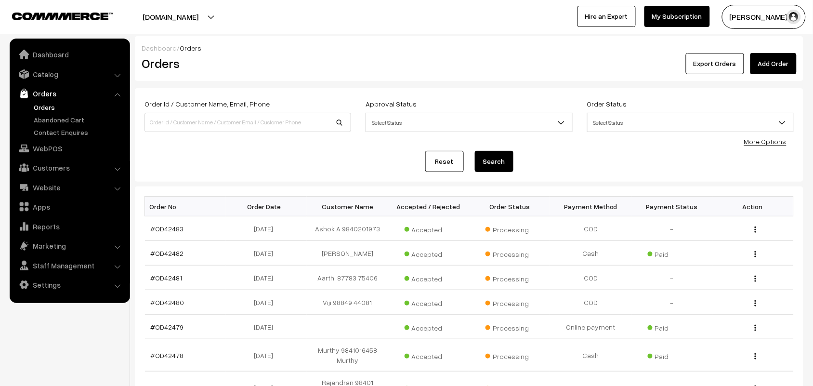
click at [52, 106] on link "Orders" at bounding box center [78, 107] width 95 height 10
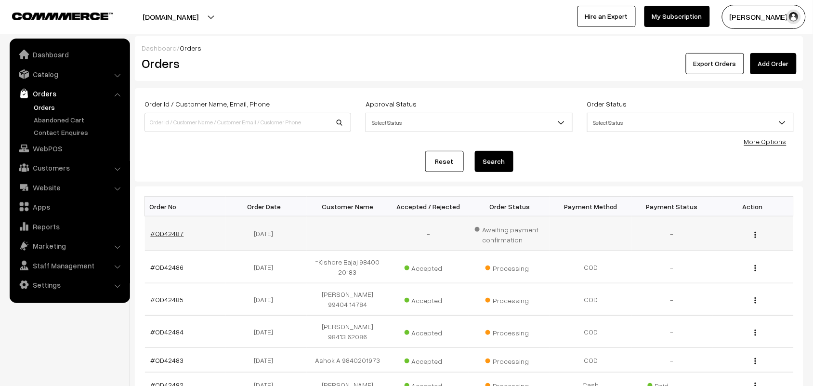
click at [169, 235] on link "#OD42487" at bounding box center [167, 233] width 33 height 8
click at [53, 105] on link "Orders" at bounding box center [78, 107] width 95 height 10
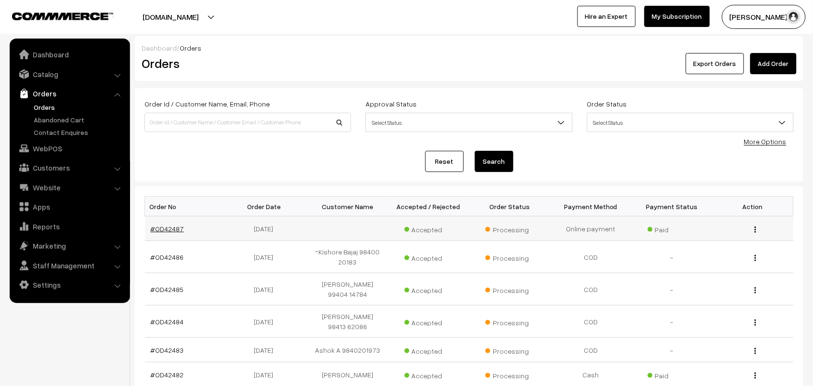
click at [160, 224] on td "#OD42487" at bounding box center [185, 228] width 81 height 25
click at [162, 227] on link "#OD42487" at bounding box center [167, 228] width 33 height 8
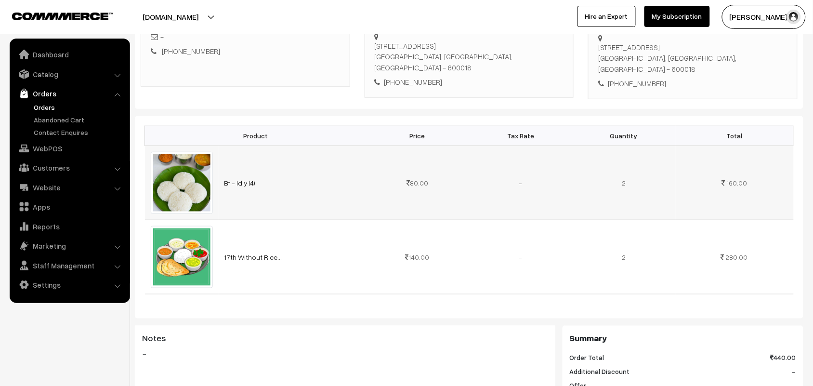
scroll to position [241, 0]
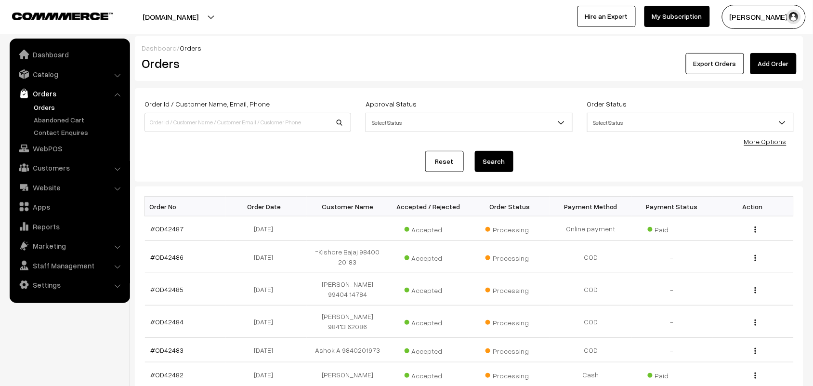
click at [44, 98] on link "Orders" at bounding box center [69, 93] width 115 height 17
click at [45, 94] on link "Orders" at bounding box center [69, 93] width 115 height 17
click at [45, 103] on link "Orders" at bounding box center [78, 107] width 95 height 10
